Goal: Task Accomplishment & Management: Manage account settings

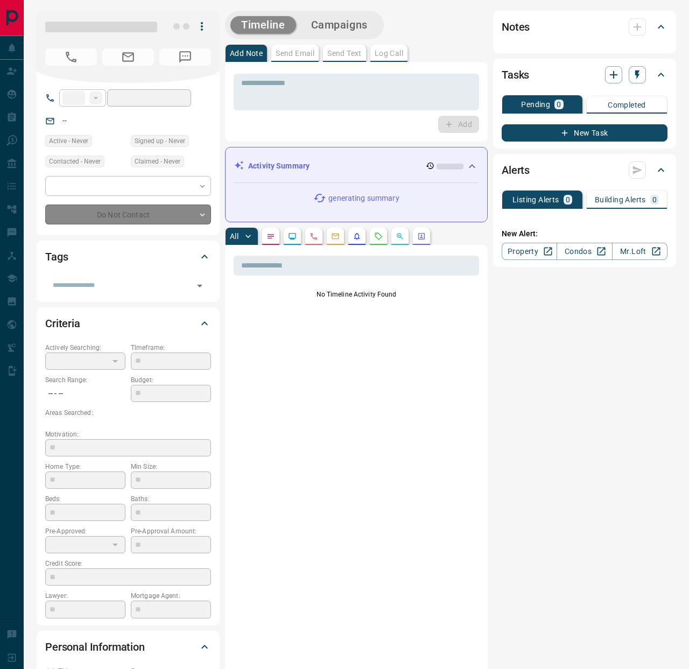
type input "**"
type input "**********"
type input "*"
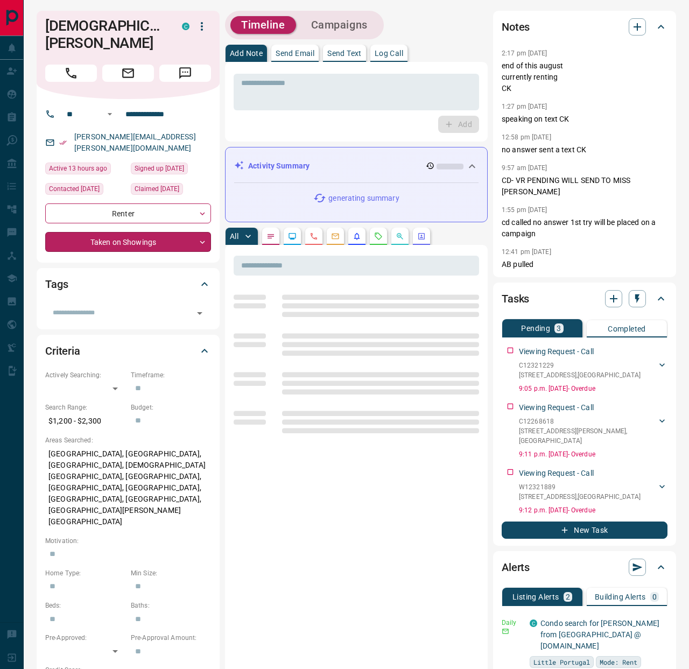
click at [151, 217] on body "**********" at bounding box center [344, 488] width 689 height 976
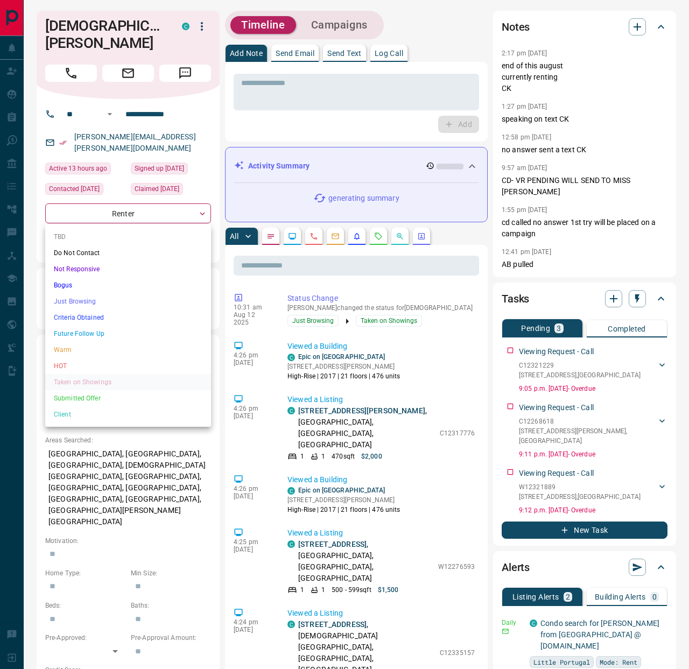
click at [231, 107] on div at bounding box center [344, 334] width 689 height 669
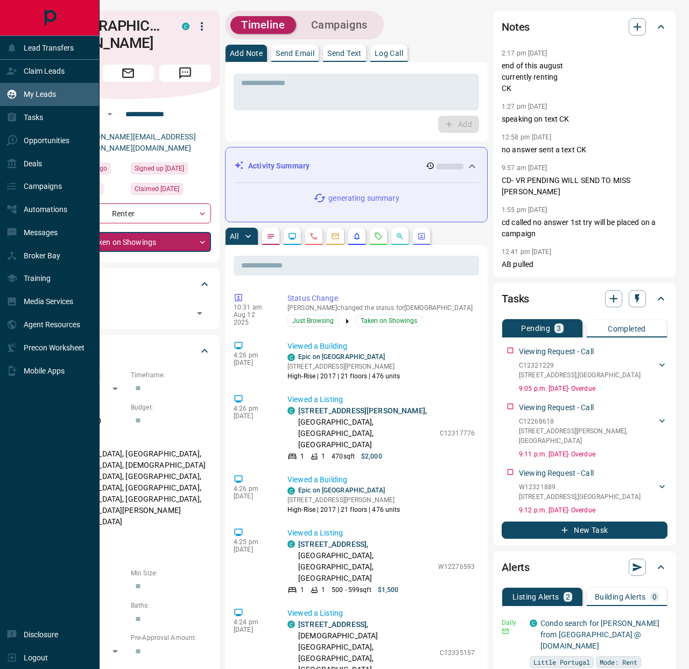
click at [13, 93] on icon at bounding box center [12, 94] width 9 height 9
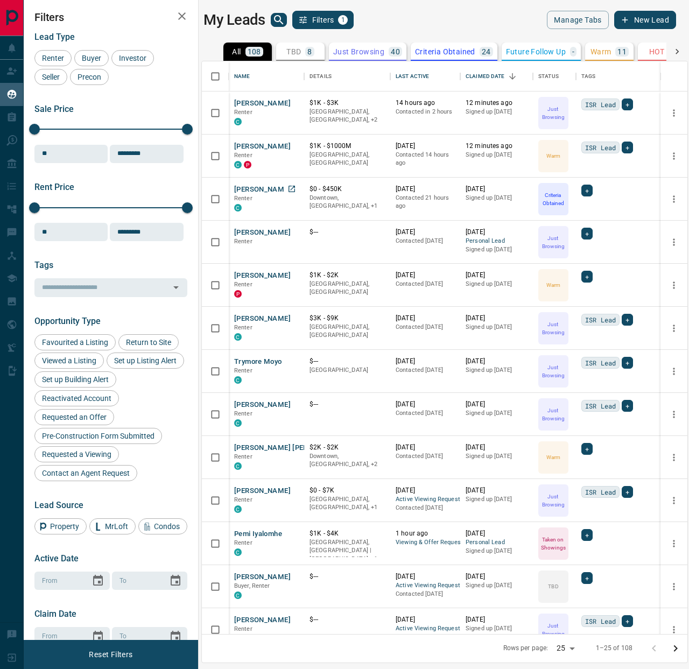
scroll to position [573, 485]
click at [681, 48] on icon at bounding box center [677, 51] width 11 height 11
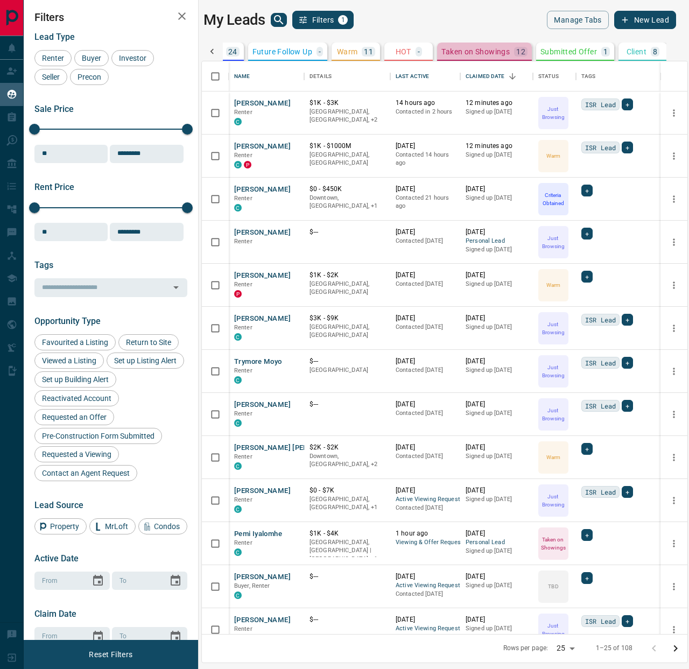
drag, startPoint x: 502, startPoint y: 53, endPoint x: 484, endPoint y: 71, distance: 24.7
click at [502, 53] on p "Taken on Showings" at bounding box center [475, 52] width 68 height 8
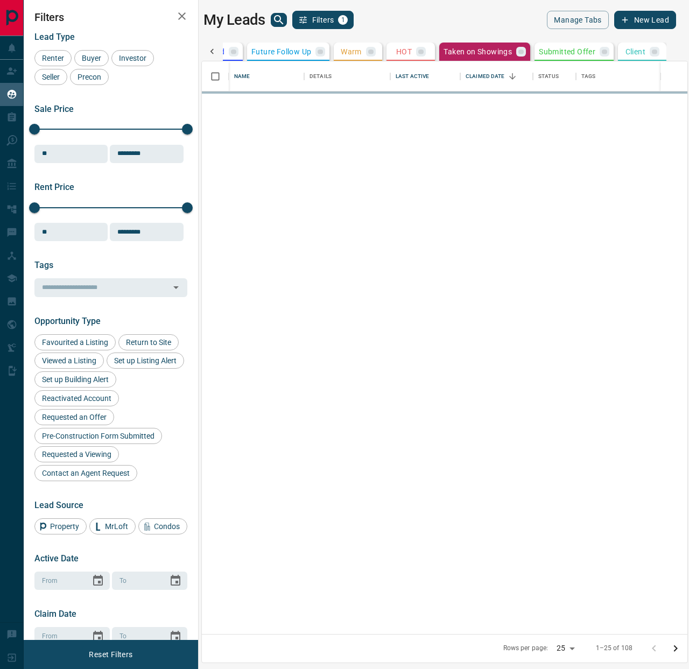
scroll to position [0, 247]
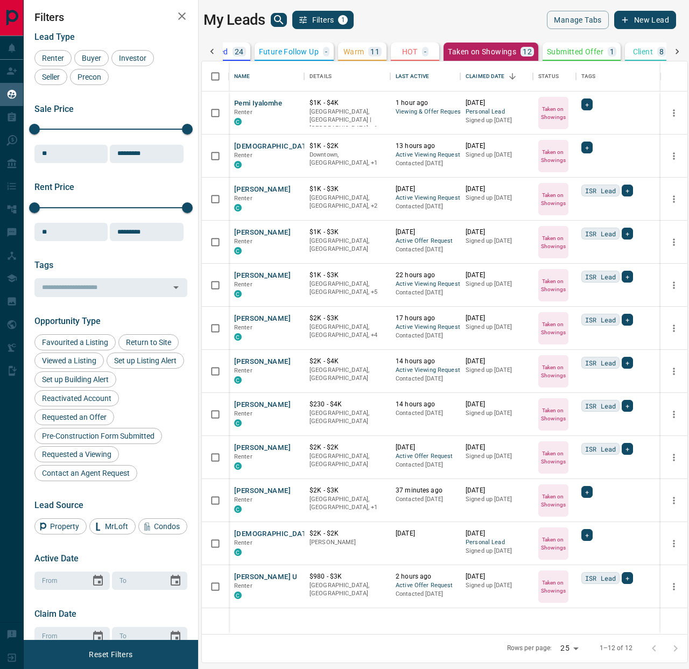
click at [214, 58] on div at bounding box center [212, 52] width 22 height 18
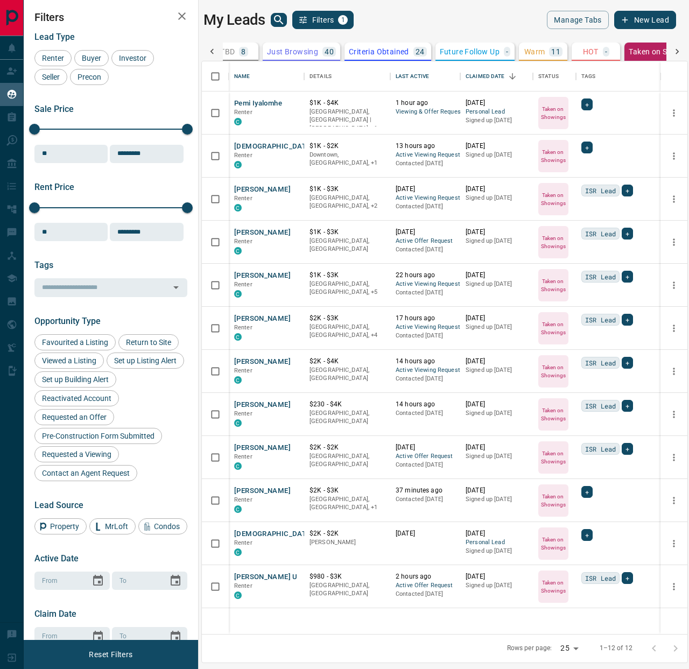
scroll to position [0, 0]
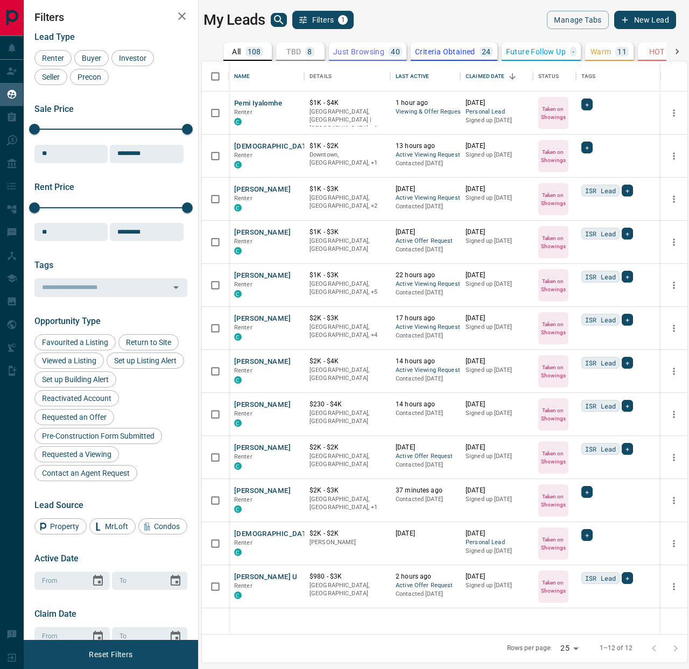
click at [249, 52] on p "108" at bounding box center [254, 52] width 13 height 8
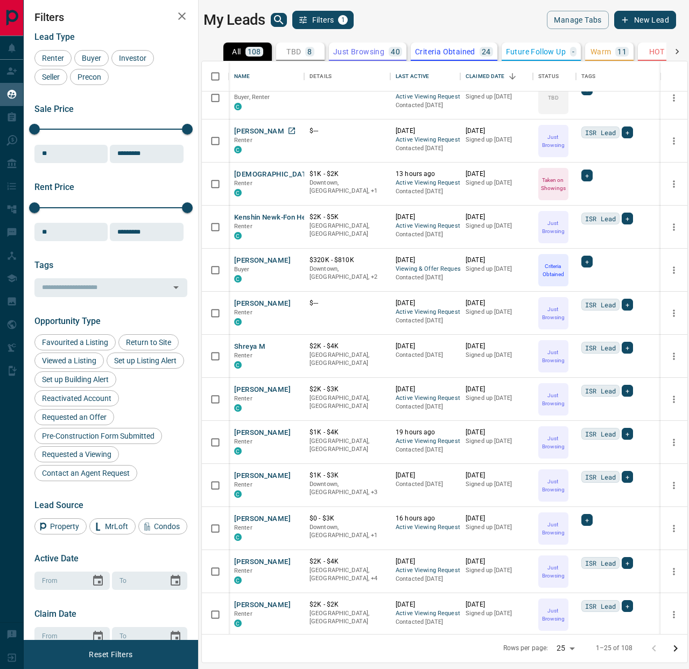
scroll to position [534, 0]
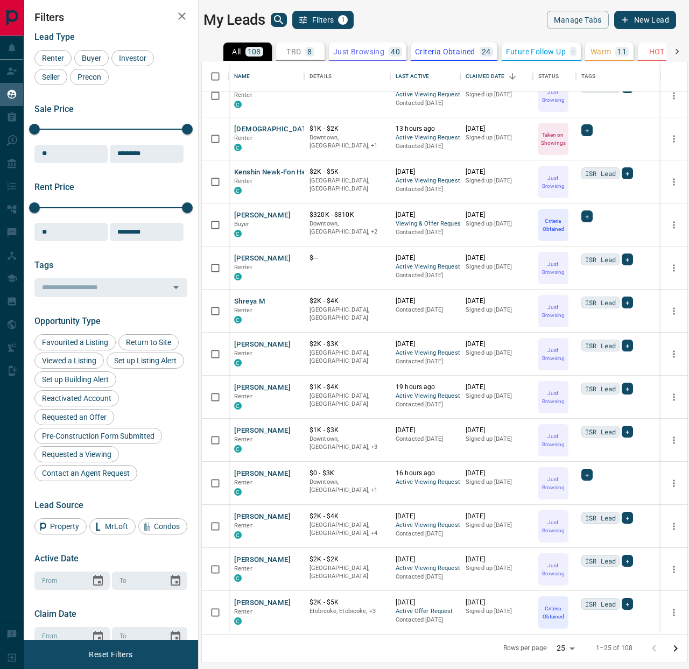
click at [569, 643] on body "Lead Transfers Claim Leads My Leads Tasks Opportunities Deals Campaigns Automat…" at bounding box center [344, 328] width 689 height 656
click at [571, 649] on li "100" at bounding box center [567, 648] width 29 height 16
type input "***"
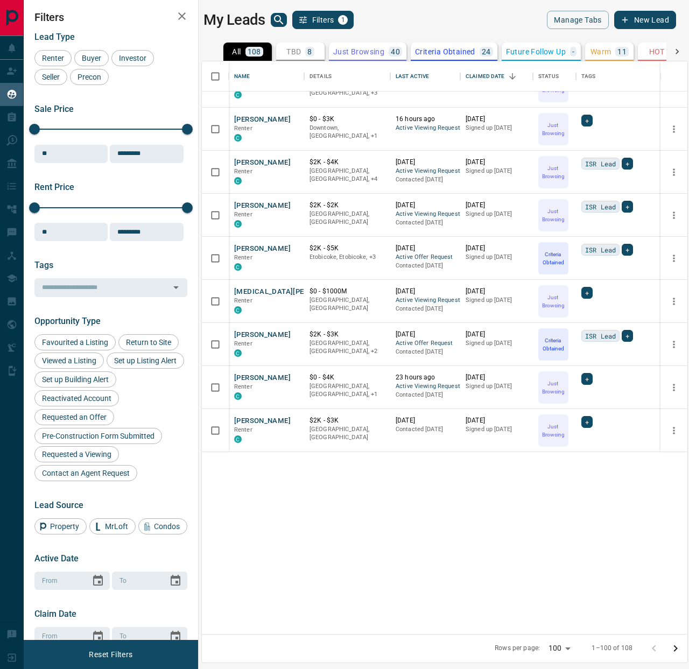
scroll to position [558, 0]
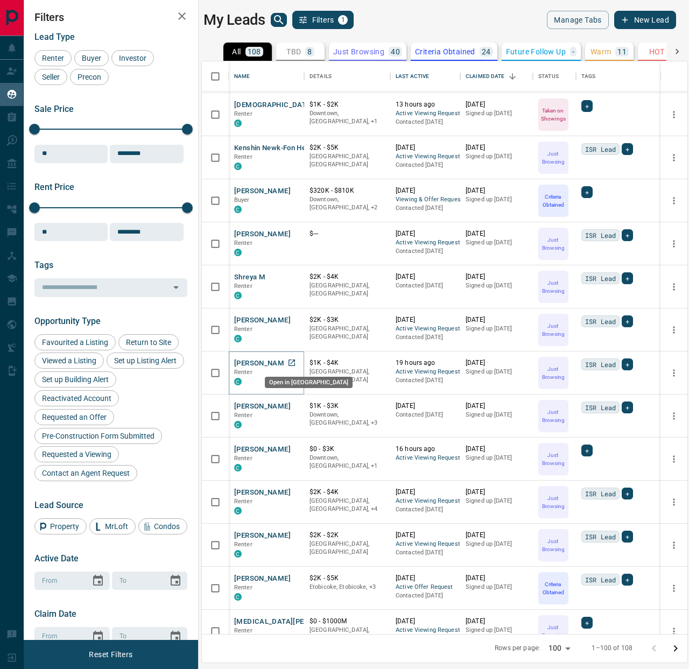
click at [297, 361] on link "Open in New Tab" at bounding box center [292, 363] width 14 height 14
click at [562, 361] on icon at bounding box center [564, 361] width 11 height 11
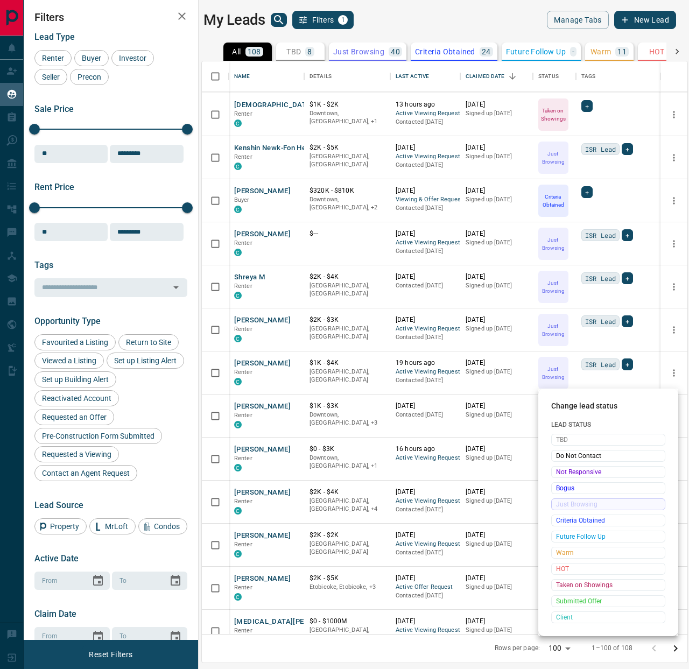
drag, startPoint x: 570, startPoint y: 586, endPoint x: 567, endPoint y: 579, distance: 7.7
click at [570, 586] on span "Taken on Showings" at bounding box center [608, 585] width 104 height 11
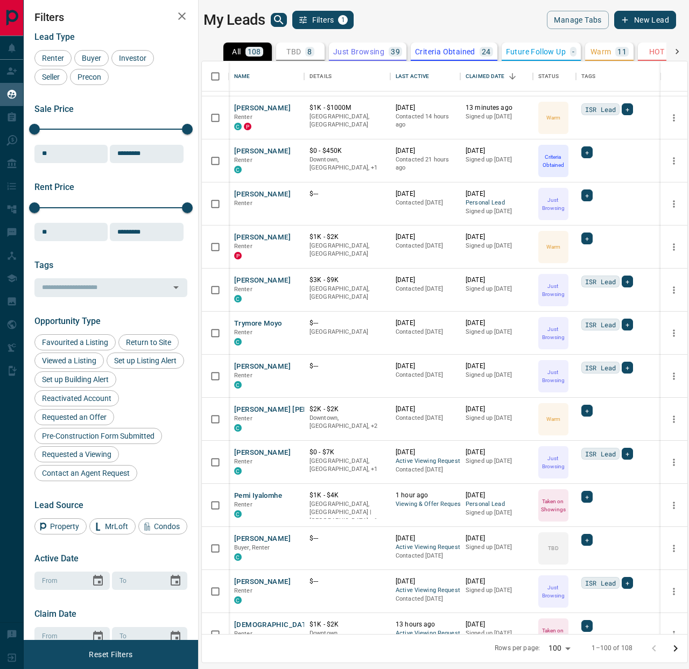
scroll to position [0, 0]
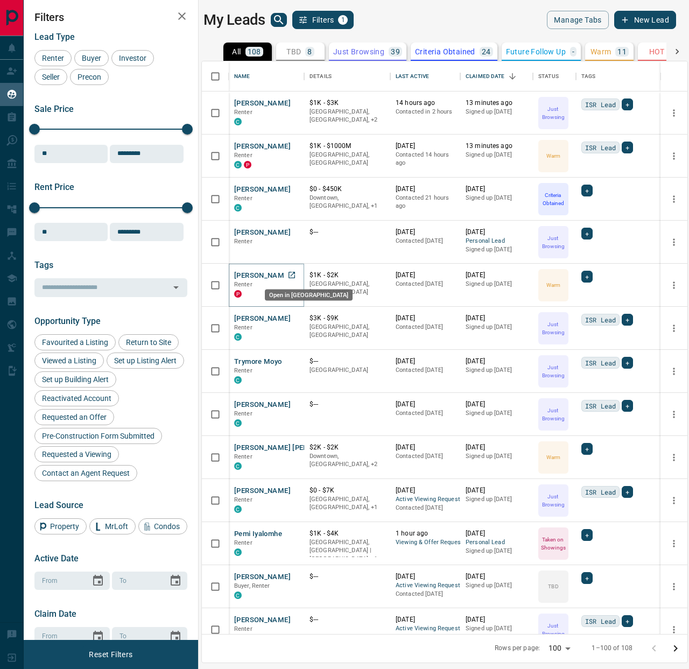
click at [295, 277] on icon "Open in New Tab" at bounding box center [291, 275] width 9 height 9
